Goal: Information Seeking & Learning: Find specific fact

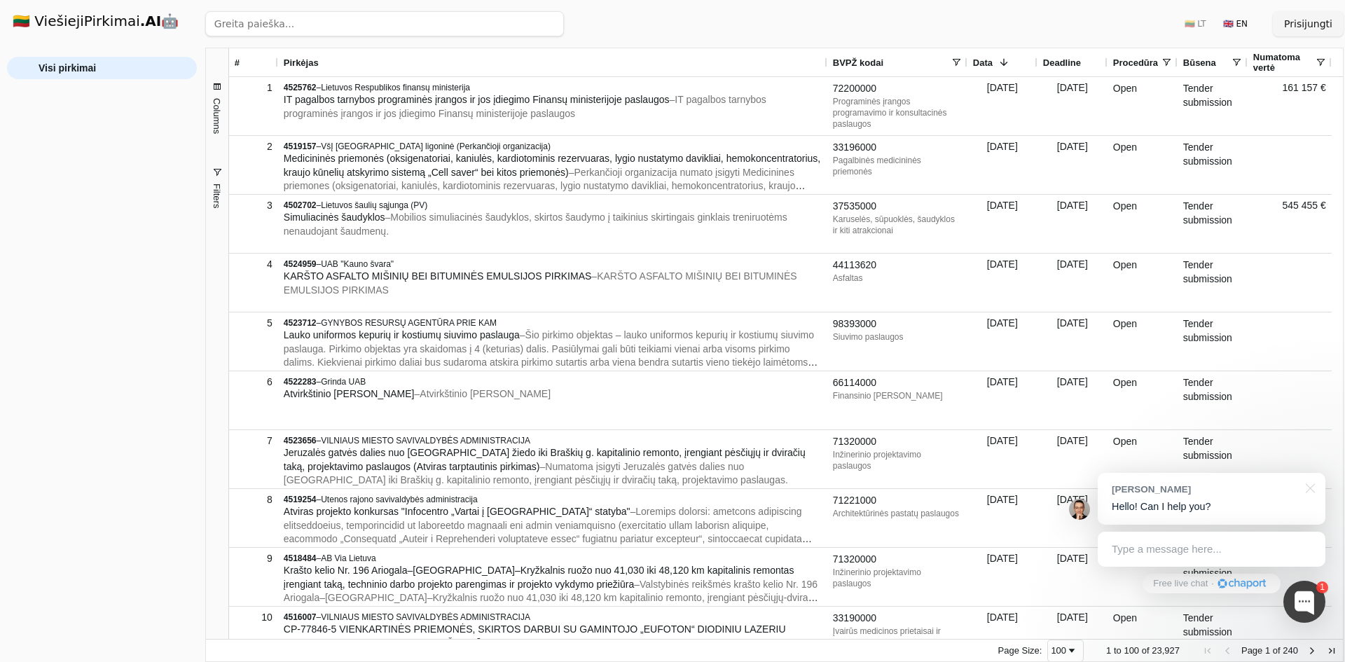
click at [293, 22] on input "search" at bounding box center [384, 23] width 359 height 25
click at [541, 25] on button "Ieškoti" at bounding box center [536, 23] width 55 height 25
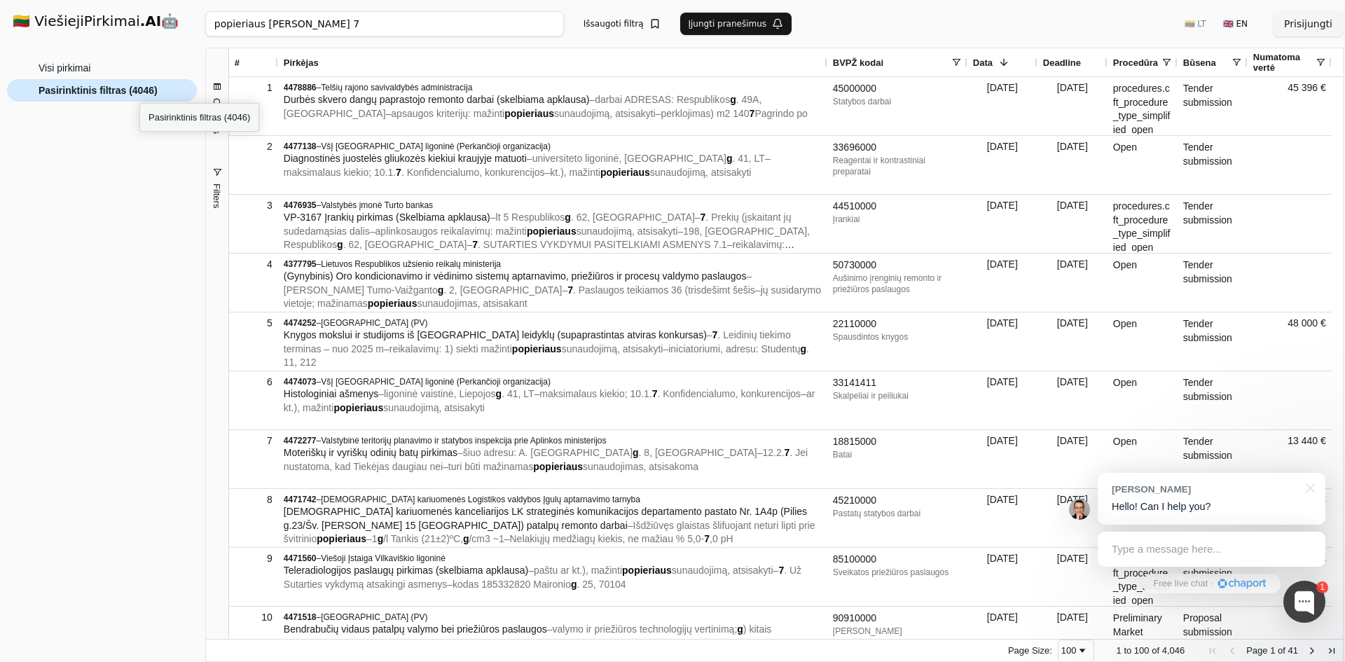
click at [139, 90] on span "Pasirinktinis filtras (4046)" at bounding box center [98, 90] width 119 height 21
click at [333, 26] on input "popieriaus [PERSON_NAME] 7" at bounding box center [384, 23] width 359 height 25
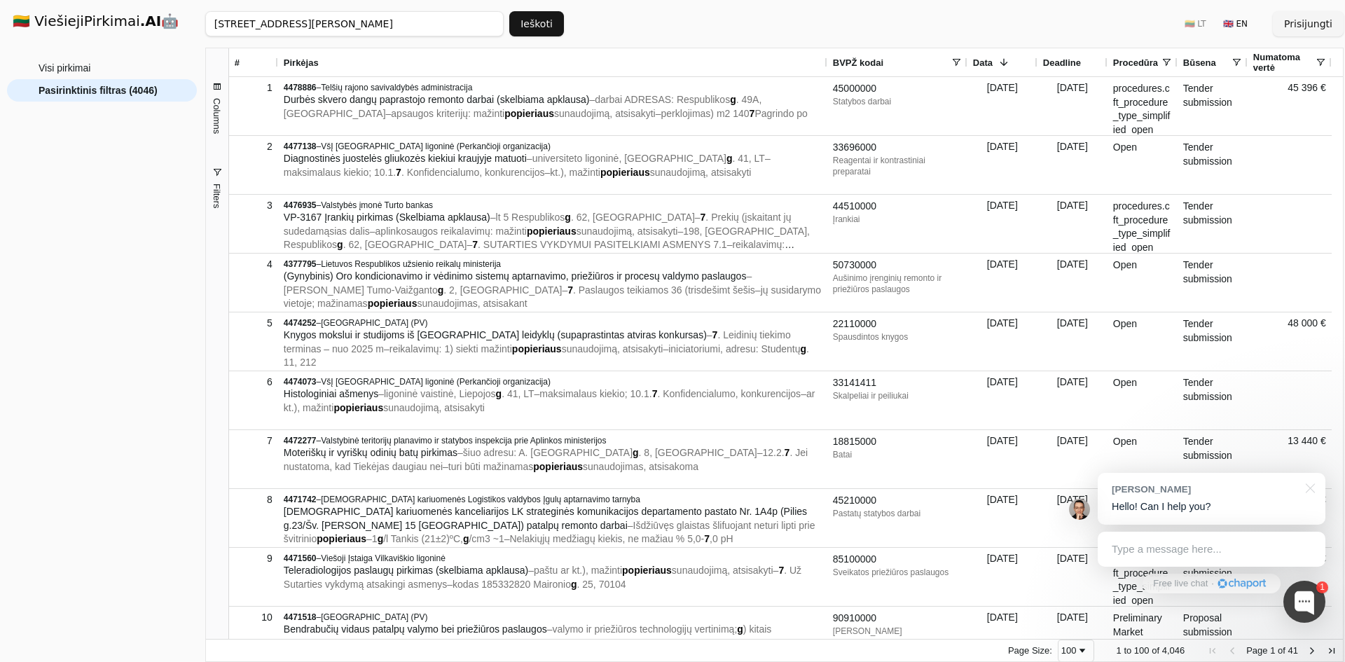
click at [550, 36] on button "Ieškoti" at bounding box center [536, 23] width 55 height 25
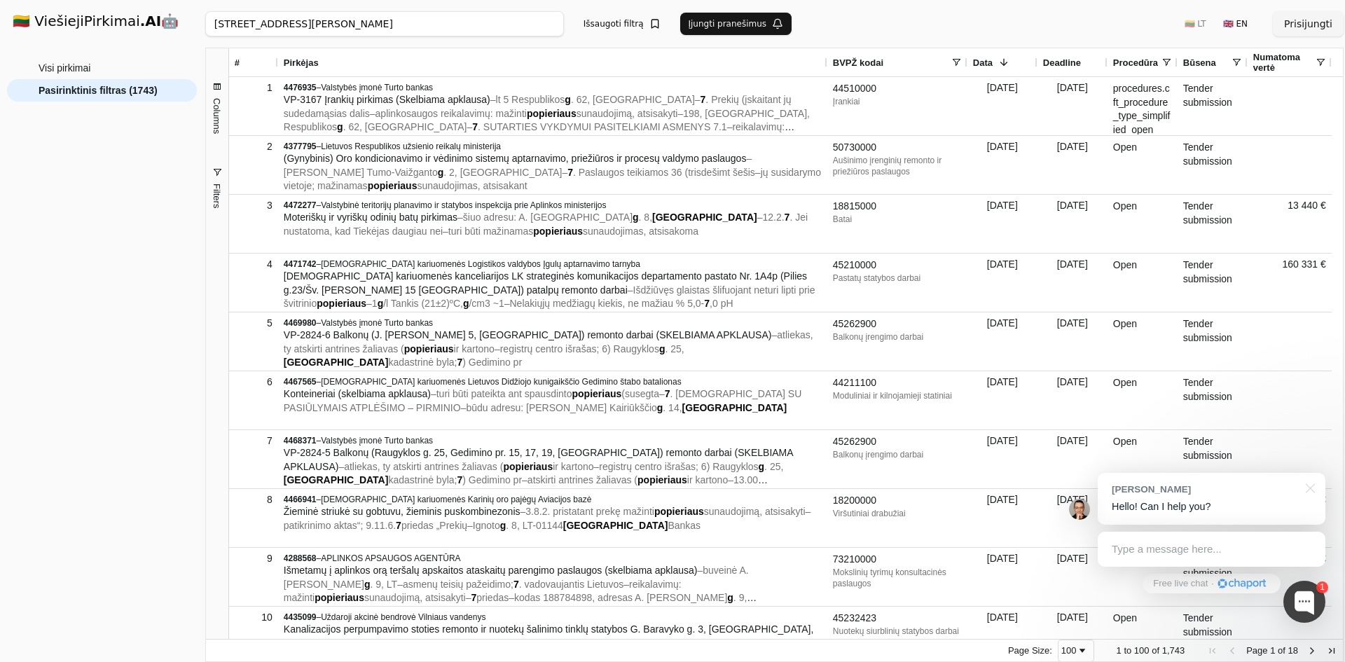
click at [293, 22] on input "[STREET_ADDRESS][PERSON_NAME]" at bounding box center [384, 23] width 359 height 25
type input "malūnėli"
click at [535, 24] on button "Ieškoti" at bounding box center [536, 23] width 55 height 25
